Goal: Transaction & Acquisition: Purchase product/service

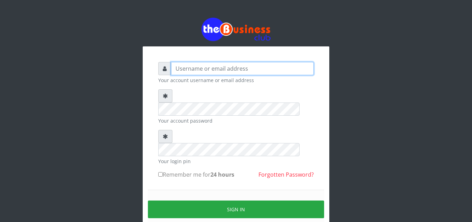
click at [238, 67] on input "text" at bounding box center [242, 68] width 143 height 13
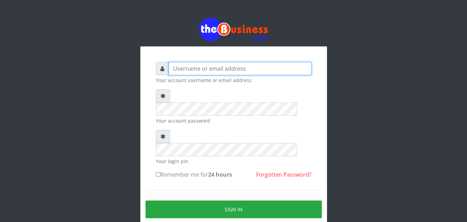
type input "ALAMEEN"
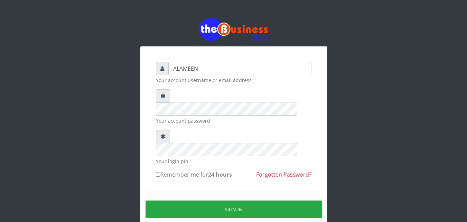
click at [168, 170] on label "Remember me for 24 hours" at bounding box center [194, 174] width 76 height 8
click at [160, 172] on input "Remember me for 24 hours" at bounding box center [158, 174] width 4 height 4
click at [168, 170] on label "Remember me for 24 hours" at bounding box center [194, 174] width 76 height 8
click at [160, 172] on input "Remember me for 24 hours" at bounding box center [158, 174] width 4 height 4
click at [158, 172] on input "Remember me for 24 hours" at bounding box center [158, 174] width 4 height 4
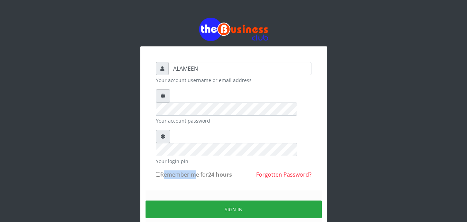
checkbox input "true"
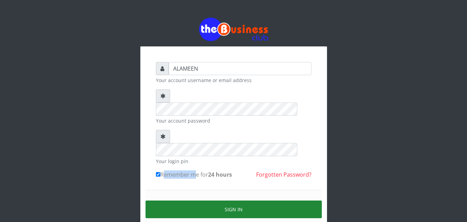
click at [208, 200] on button "Sign in" at bounding box center [234, 209] width 176 height 18
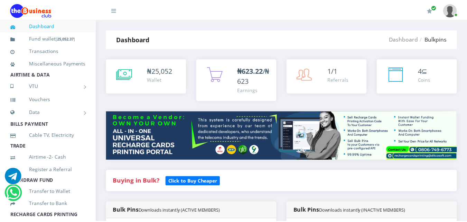
scroll to position [238, 0]
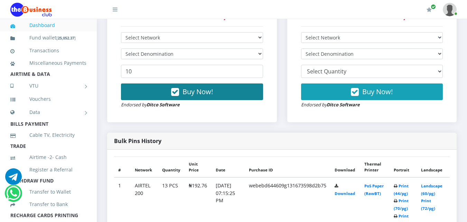
click at [146, 132] on div "Bulk Pins Downloads instantly (ACTIVE MEMBERS) Bulk Pins - Active Members DO NO…" at bounding box center [192, 47] width 180 height 169
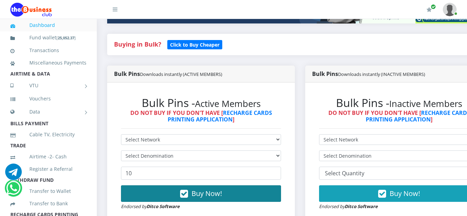
scroll to position [0, 0]
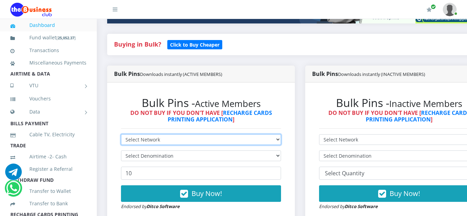
click at [172, 142] on select "Select Network MTN Globacom 9Mobile Airtel" at bounding box center [201, 140] width 160 height 11
select select "MTN"
click at [121, 136] on select "Select Network MTN Globacom 9Mobile Airtel" at bounding box center [201, 140] width 160 height 11
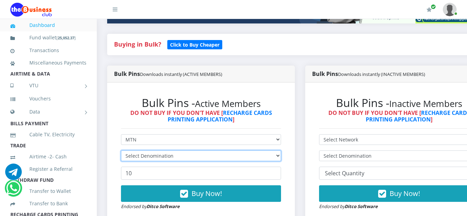
click at [152, 156] on select "Select Denomination" at bounding box center [201, 156] width 160 height 11
click at [156, 157] on select "Select Denomination MTN NGN100 - ₦96.99 MTN NGN200 - ₦193.98 MTN NGN400 - ₦387.…" at bounding box center [201, 156] width 160 height 11
select select "96.99-100"
click at [121, 152] on select "Select Denomination MTN NGN100 - ₦96.99 MTN NGN200 - ₦193.98 MTN NGN400 - ₦387.…" at bounding box center [201, 156] width 160 height 11
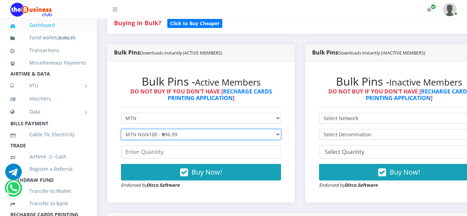
scroll to position [244, 0]
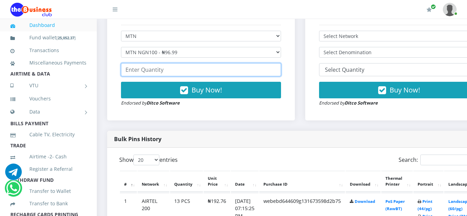
click at [163, 72] on input "number" at bounding box center [201, 69] width 160 height 13
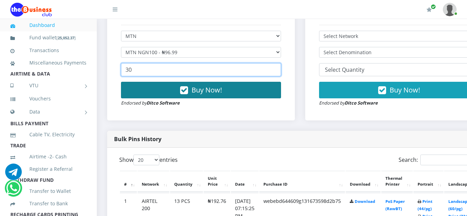
type input "30"
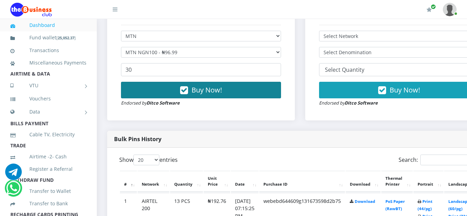
click at [201, 92] on span "Buy Now!" at bounding box center [207, 89] width 30 height 9
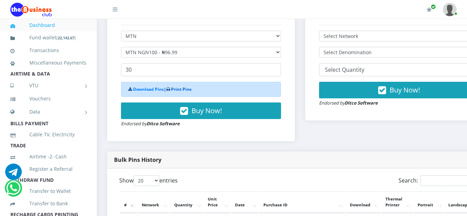
click at [185, 89] on link "Print Pins" at bounding box center [181, 89] width 20 height 6
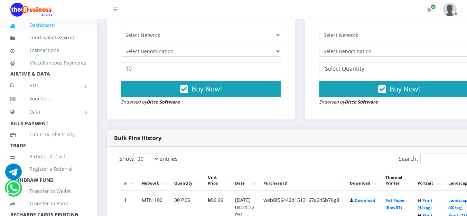
scroll to position [314, 0]
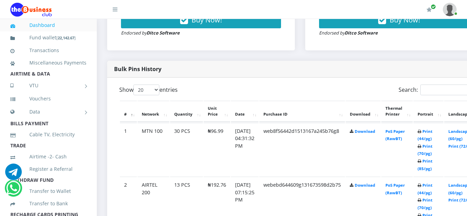
click at [432, 152] on td "Print (44/pg) Print (70/pg) Print (85/pg)" at bounding box center [429, 150] width 30 height 54
click at [433, 154] on link "Print (70/pg)" at bounding box center [425, 150] width 15 height 13
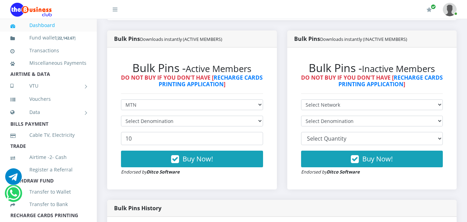
scroll to position [171, 0]
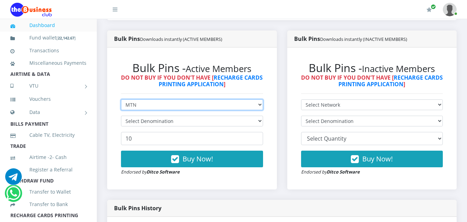
click at [162, 99] on select "Select Network MTN Globacom 9Mobile Airtel" at bounding box center [192, 104] width 142 height 11
select select "Airtel"
click at [121, 99] on select "Select Network MTN Globacom 9Mobile Airtel" at bounding box center [192, 104] width 142 height 11
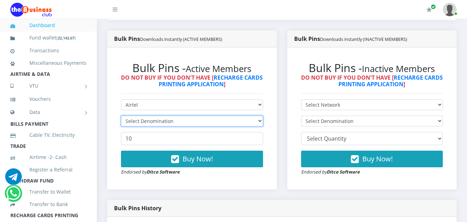
click at [155, 115] on select "Select Denomination" at bounding box center [192, 120] width 142 height 11
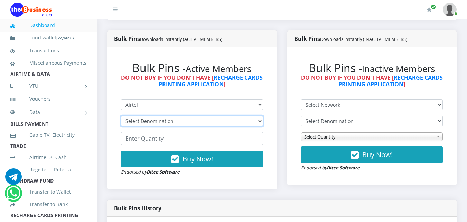
click at [155, 115] on select "Select Denomination Airtel NGN100 - ₦96.38 Airtel NGN200 - ₦192.76 Airtel NGN50…" at bounding box center [192, 120] width 142 height 11
click at [151, 115] on select "Select Denomination Airtel NGN100 - ₦96.38 Airtel NGN200 - ₦192.76 Airtel NGN50…" at bounding box center [192, 120] width 142 height 11
select select "96.38-100"
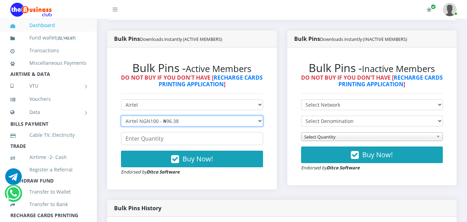
click at [121, 115] on select "Select Denomination Airtel NGN100 - ₦96.38 Airtel NGN200 - ₦192.76 Airtel NGN50…" at bounding box center [192, 120] width 142 height 11
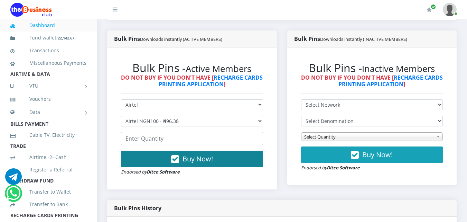
click at [185, 154] on span "Buy Now!" at bounding box center [198, 158] width 30 height 9
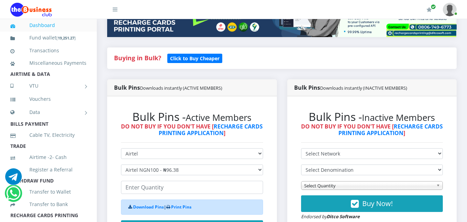
scroll to position [102, 0]
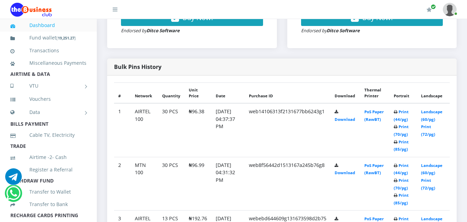
scroll to position [311, 0]
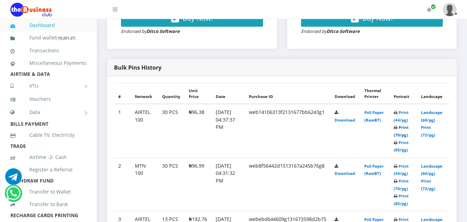
click at [404, 132] on link "Print (70/pg)" at bounding box center [401, 130] width 15 height 13
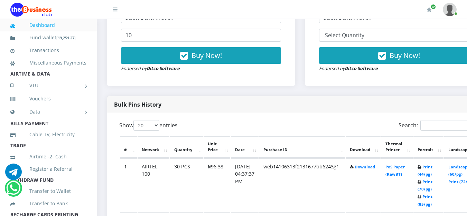
scroll to position [110, 0]
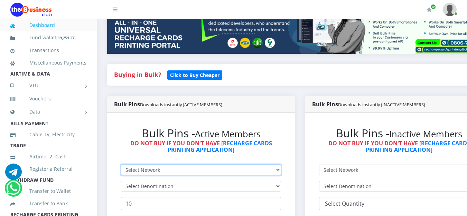
click at [140, 173] on select "Select Network MTN Globacom 9Mobile Airtel" at bounding box center [201, 170] width 160 height 11
select select "MTN"
click at [121, 166] on select "Select Network MTN Globacom 9Mobile Airtel" at bounding box center [201, 170] width 160 height 11
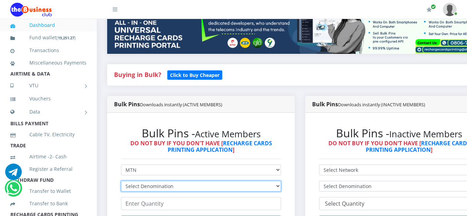
click at [151, 186] on select "Select Denomination MTN NGN100 - ₦96.99 MTN NGN200 - ₦193.98 MTN NGN400 - ₦387.…" at bounding box center [201, 186] width 160 height 11
select select "193.98-200"
click at [121, 183] on select "Select Denomination MTN NGN100 - ₦96.99 MTN NGN200 - ₦193.98 MTN NGN400 - ₦387.…" at bounding box center [201, 186] width 160 height 11
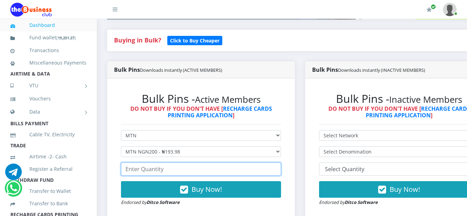
click at [153, 168] on input "number" at bounding box center [201, 169] width 160 height 13
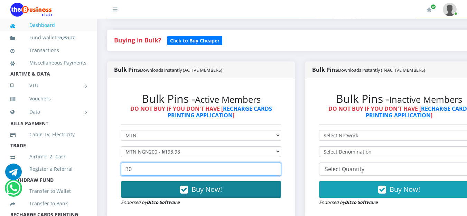
type input "30"
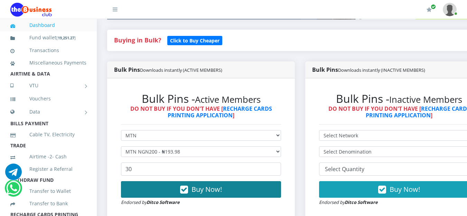
click at [222, 194] on span "Buy Now!" at bounding box center [207, 189] width 30 height 9
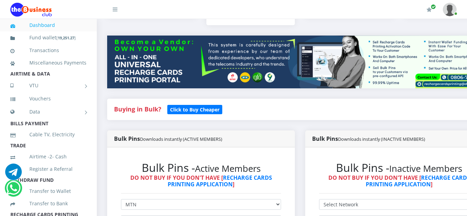
scroll to position [214, 0]
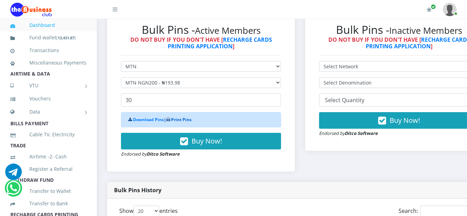
click at [187, 120] on link "Print Pins" at bounding box center [181, 120] width 20 height 6
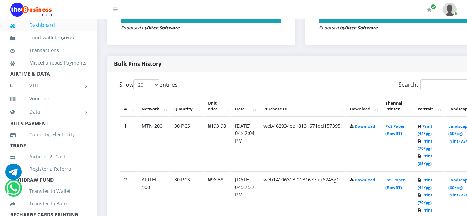
scroll to position [317, 0]
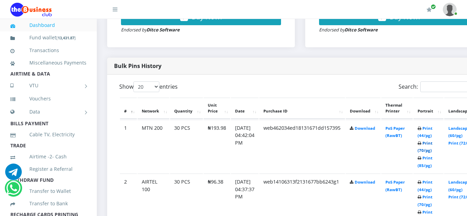
click at [433, 151] on link "Print (70/pg)" at bounding box center [425, 147] width 15 height 13
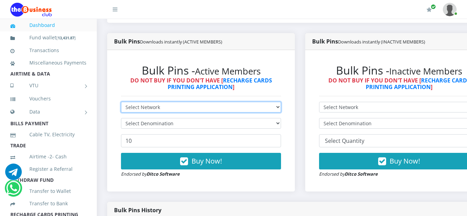
click at [154, 109] on select "Select Network MTN Globacom 9Mobile Airtel" at bounding box center [201, 107] width 160 height 11
click at [164, 108] on select "Select Network MTN Globacom 9Mobile Airtel" at bounding box center [201, 107] width 160 height 11
select select "Airtel"
click at [121, 103] on select "Select Network MTN Globacom 9Mobile Airtel" at bounding box center [201, 107] width 160 height 11
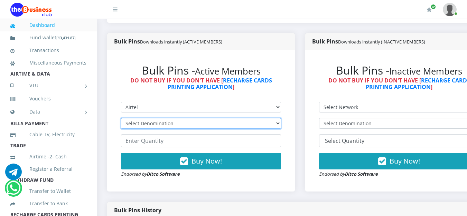
click at [155, 124] on select "Select Denomination Airtel NGN100 - ₦96.38 Airtel NGN200 - ₦192.76 Airtel NGN50…" at bounding box center [201, 123] width 160 height 11
select select "192.76-200"
click at [121, 120] on select "Select Denomination Airtel NGN100 - ₦96.38 Airtel NGN200 - ₦192.76 Airtel NGN50…" at bounding box center [201, 123] width 160 height 11
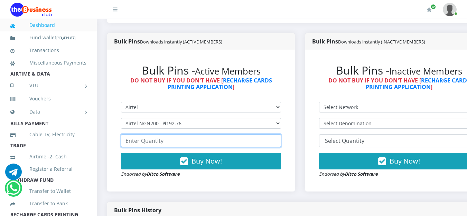
click at [155, 144] on input "number" at bounding box center [201, 141] width 160 height 13
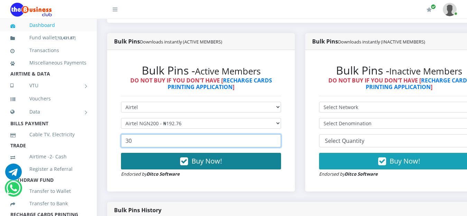
type input "30"
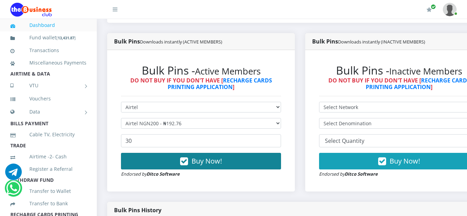
click at [213, 161] on span "Buy Now!" at bounding box center [207, 161] width 30 height 9
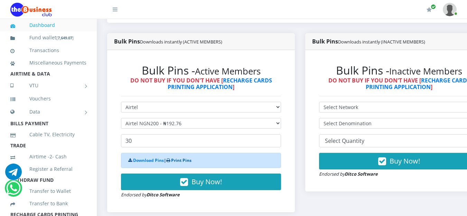
click at [182, 161] on link "Print Pins" at bounding box center [181, 161] width 20 height 6
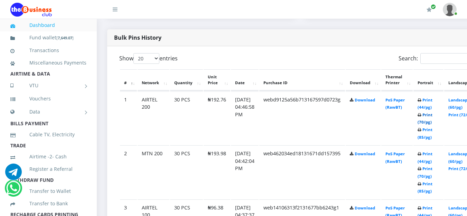
click at [433, 122] on link "Print (70/pg)" at bounding box center [425, 118] width 15 height 13
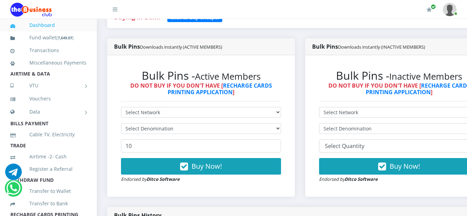
scroll to position [173, 0]
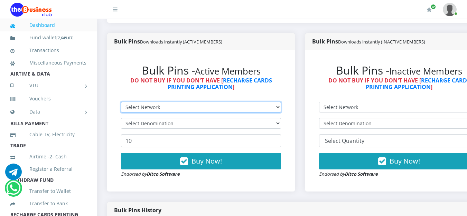
click at [151, 110] on select "Select Network MTN Globacom 9Mobile Airtel" at bounding box center [201, 107] width 160 height 11
select select "Glo"
click at [121, 103] on select "Select Network MTN Globacom 9Mobile Airtel" at bounding box center [201, 107] width 160 height 11
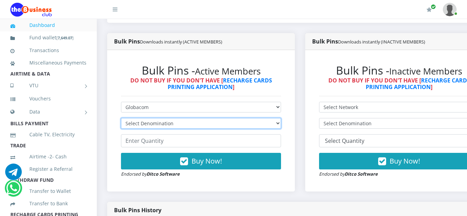
click at [157, 125] on select "Select Denomination Glo NGN100 - ₦96.55 Glo NGN200 - ₦193.10 Glo NGN500 - ₦482.…" at bounding box center [201, 123] width 160 height 11
click at [160, 124] on select "Select Denomination Glo NGN100 - ₦96.55 Glo NGN200 - ₦193.10 Glo NGN500 - ₦482.…" at bounding box center [201, 123] width 160 height 11
select select "96.55-100"
click at [121, 120] on select "Select Denomination Glo NGN100 - ₦96.55 Glo NGN200 - ₦193.10 Glo NGN500 - ₦482.…" at bounding box center [201, 123] width 160 height 11
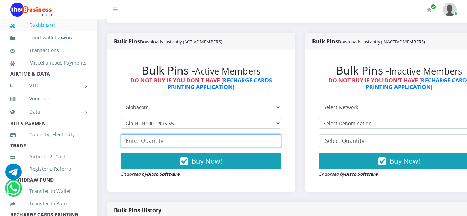
click at [163, 140] on input "number" at bounding box center [201, 141] width 160 height 13
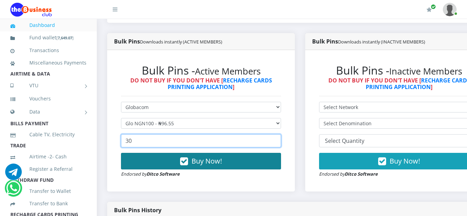
type input "30"
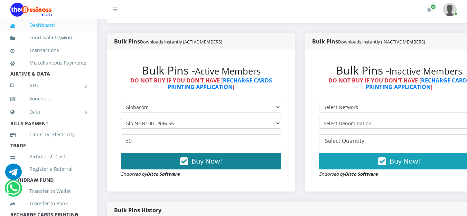
click at [188, 159] on icon "button" at bounding box center [184, 161] width 8 height 7
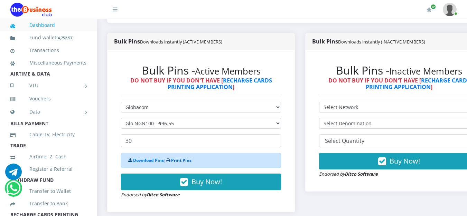
click at [185, 161] on link "Print Pins" at bounding box center [181, 161] width 20 height 6
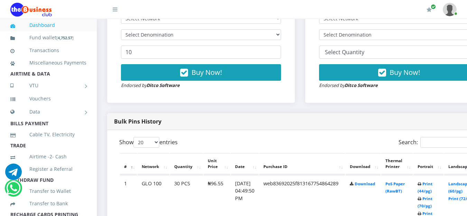
scroll to position [311, 0]
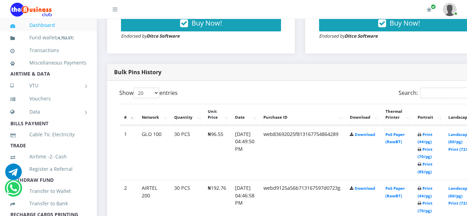
click at [435, 155] on td "Print (44/pg) Print (70/pg) Print (85/pg)" at bounding box center [429, 153] width 30 height 54
click at [433, 157] on link "Print (70/pg)" at bounding box center [425, 153] width 15 height 13
